Goal: Transaction & Acquisition: Download file/media

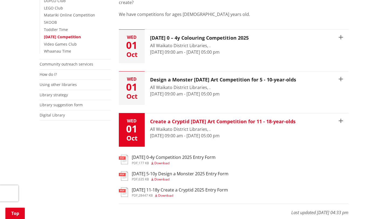
scroll to position [235, 0]
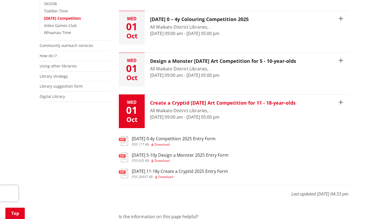
click at [177, 100] on h3 "Create a Cryptid [DATE] Art Competition for 11 - 18-year-olds" at bounding box center [223, 103] width 146 height 6
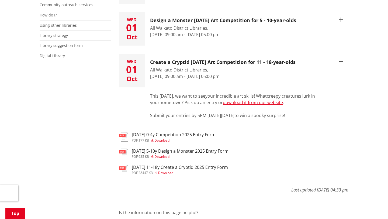
scroll to position [290, 0]
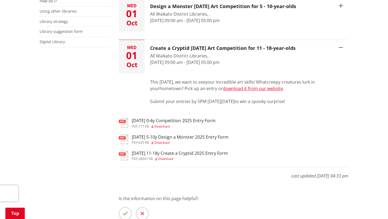
click at [165, 156] on span "Download" at bounding box center [165, 158] width 15 height 5
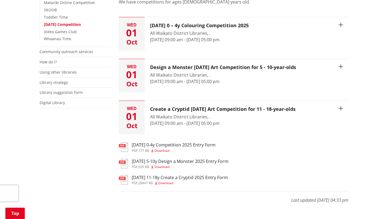
scroll to position [234, 0]
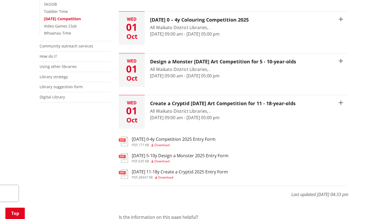
click at [172, 153] on h3 "[DATE] 5-10y Design a Monster 2025 Entry Form" at bounding box center [180, 155] width 97 height 5
